Goal: Find specific page/section: Find specific page/section

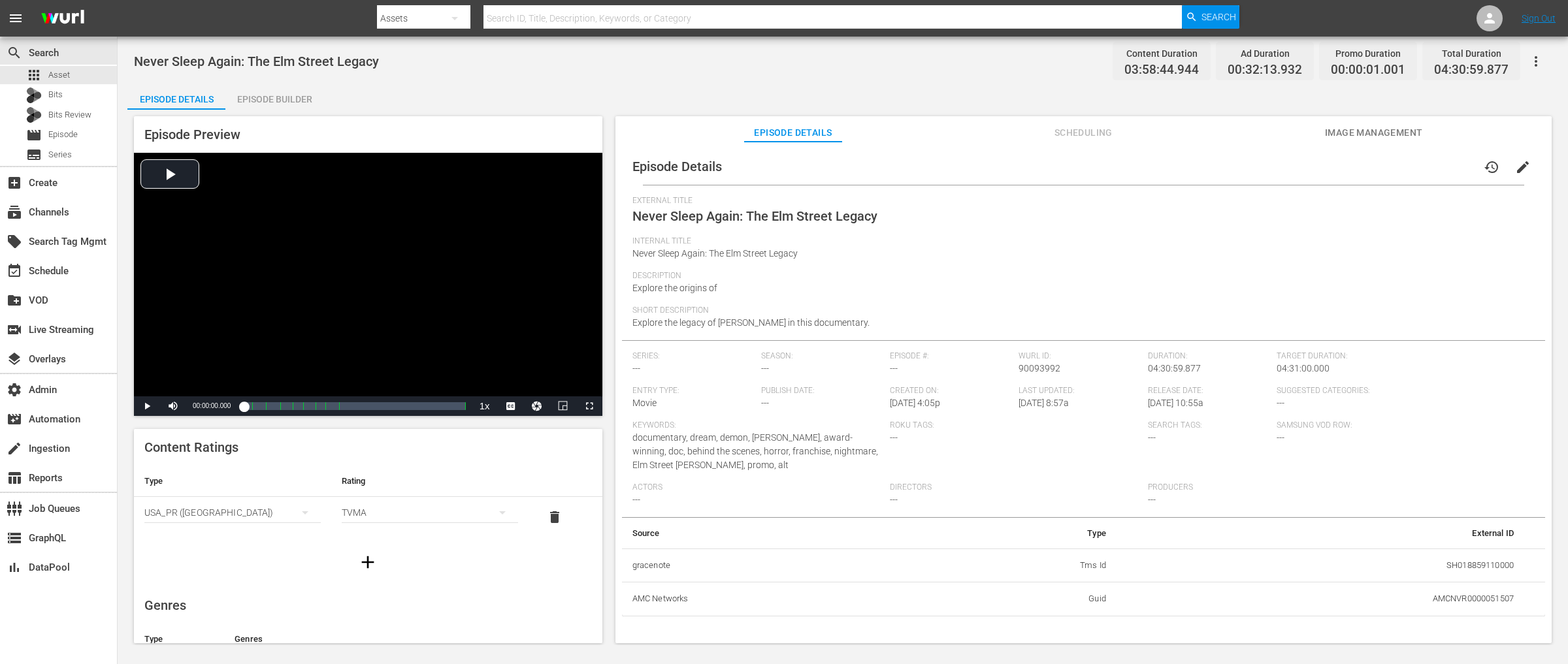
click at [1534, 62] on icon "button" at bounding box center [1536, 61] width 16 height 16
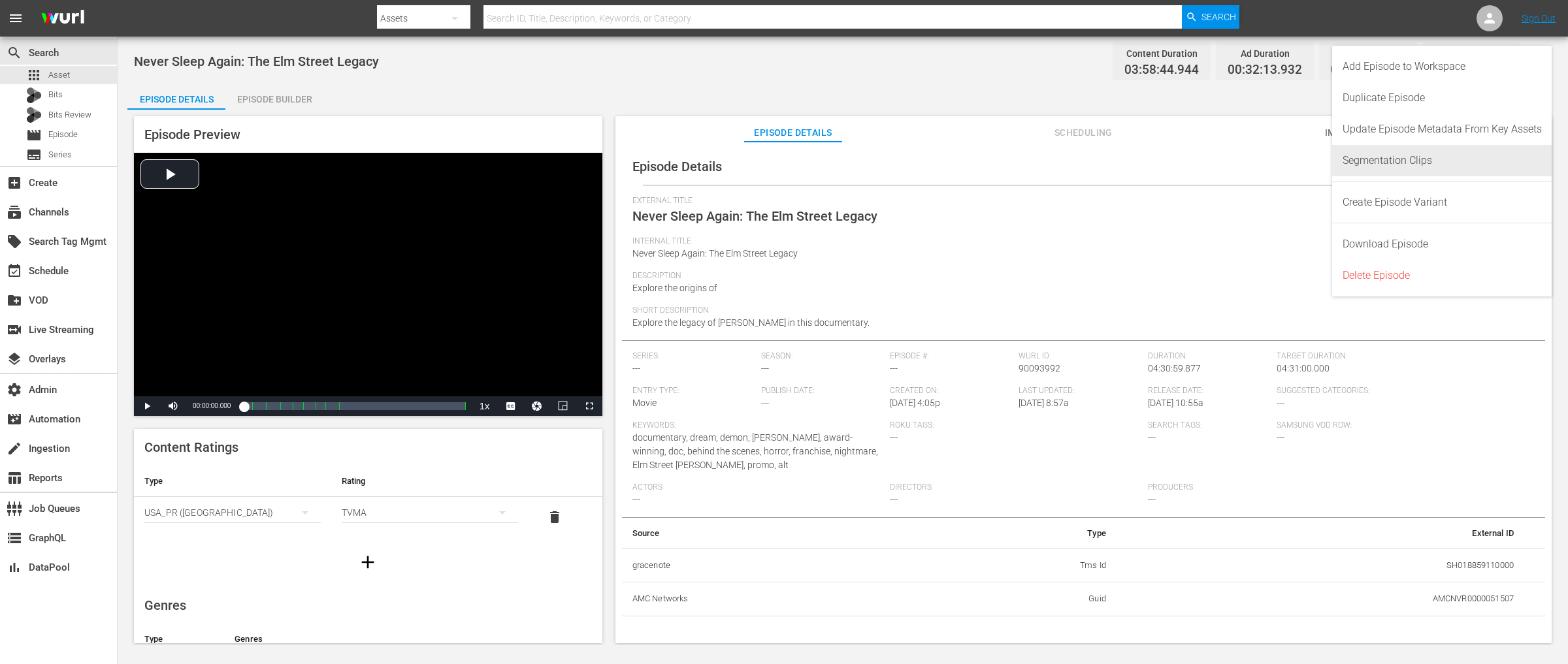
click at [1423, 159] on div "Segmentation Clips" at bounding box center [1442, 160] width 199 height 31
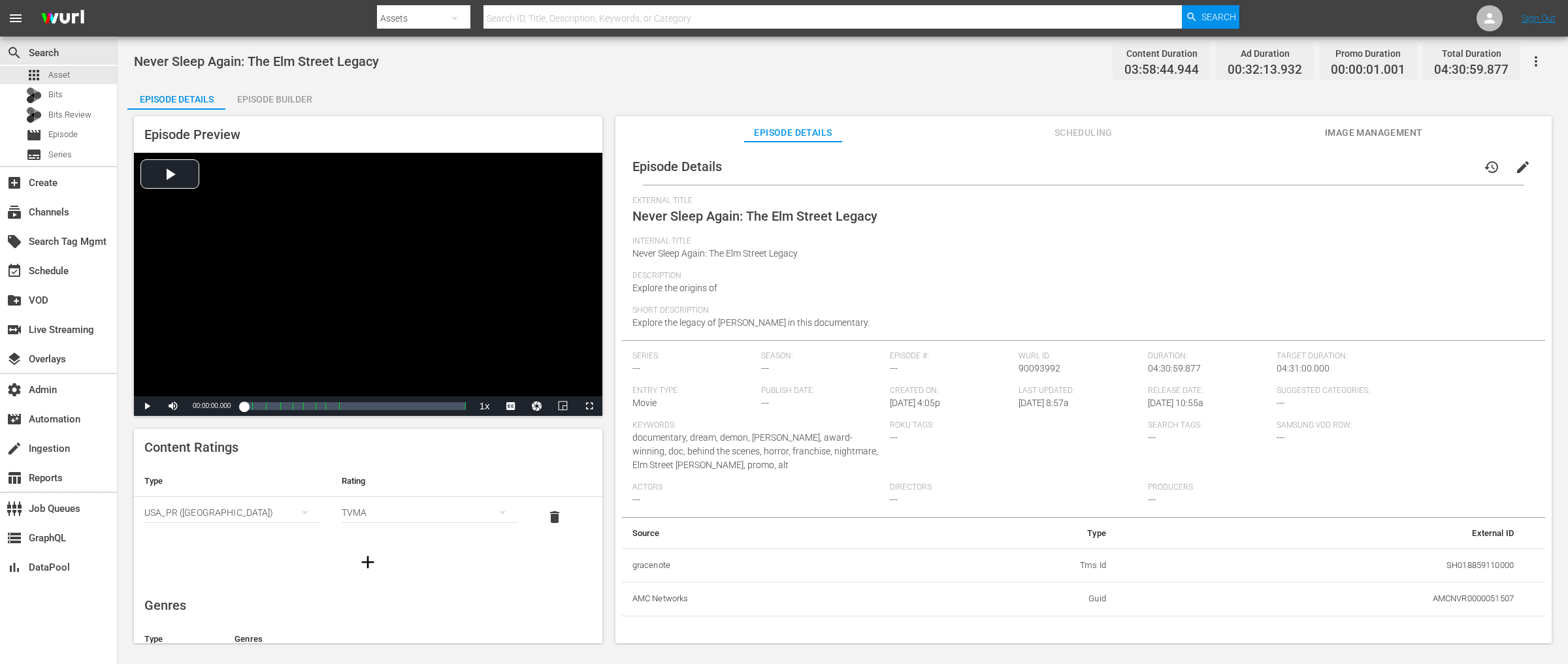
click at [278, 102] on div "Episode Builder" at bounding box center [274, 99] width 98 height 31
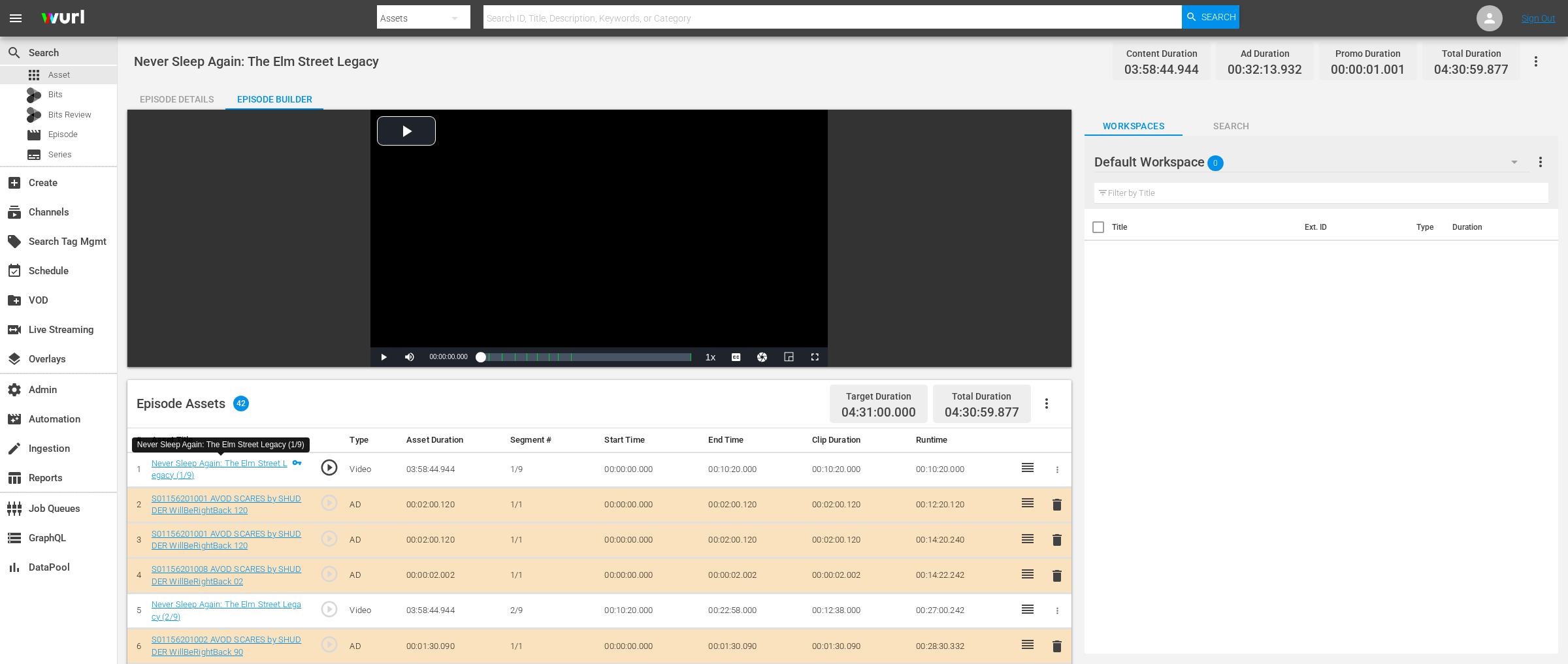
click at [207, 469] on div "Never Sleep Again: The Elm Street Legacy (1/9)" at bounding box center [220, 470] width 137 height 24
click at [220, 463] on link "Never Sleep Again: The Elm Street Legacy (1/9)" at bounding box center [220, 470] width 136 height 22
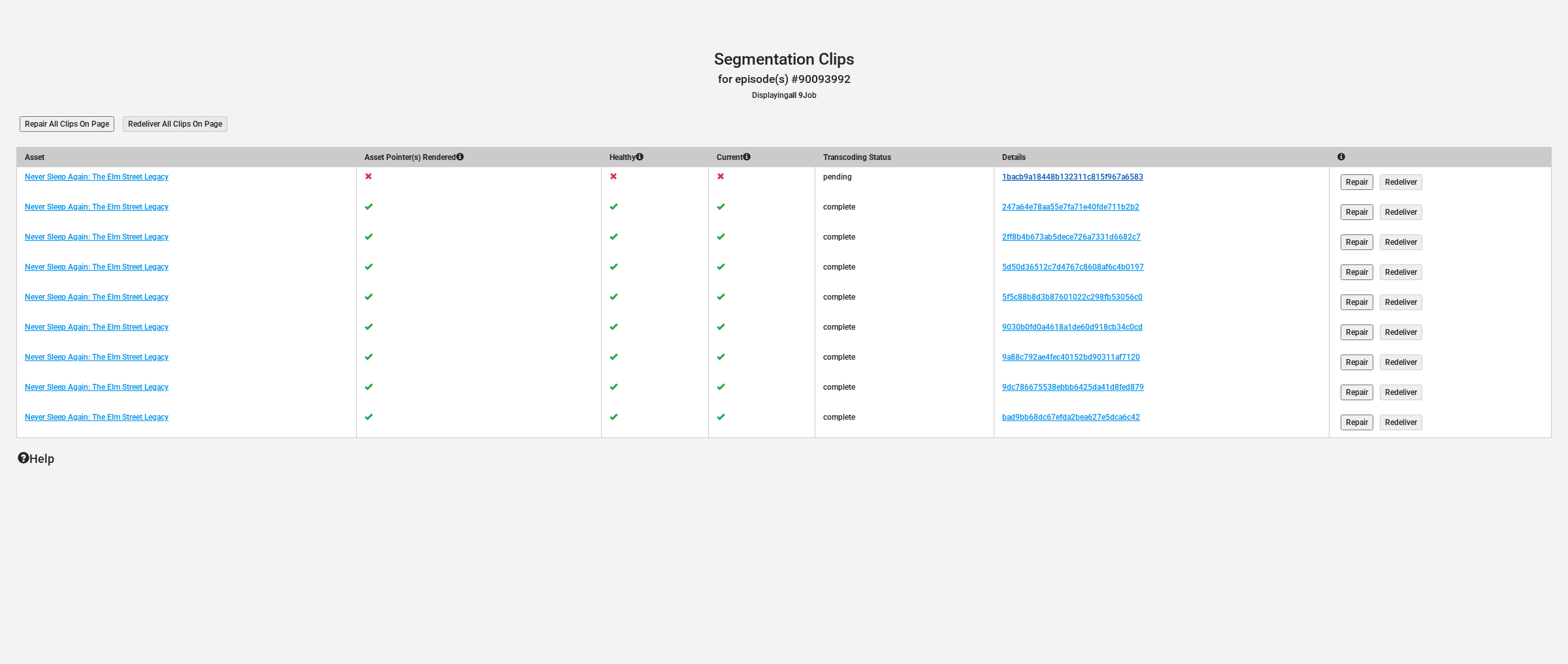
click at [1083, 174] on link "1bacb9a18448b132311c815f967a6583" at bounding box center [1072, 176] width 141 height 9
